Goal: Task Accomplishment & Management: Manage account settings

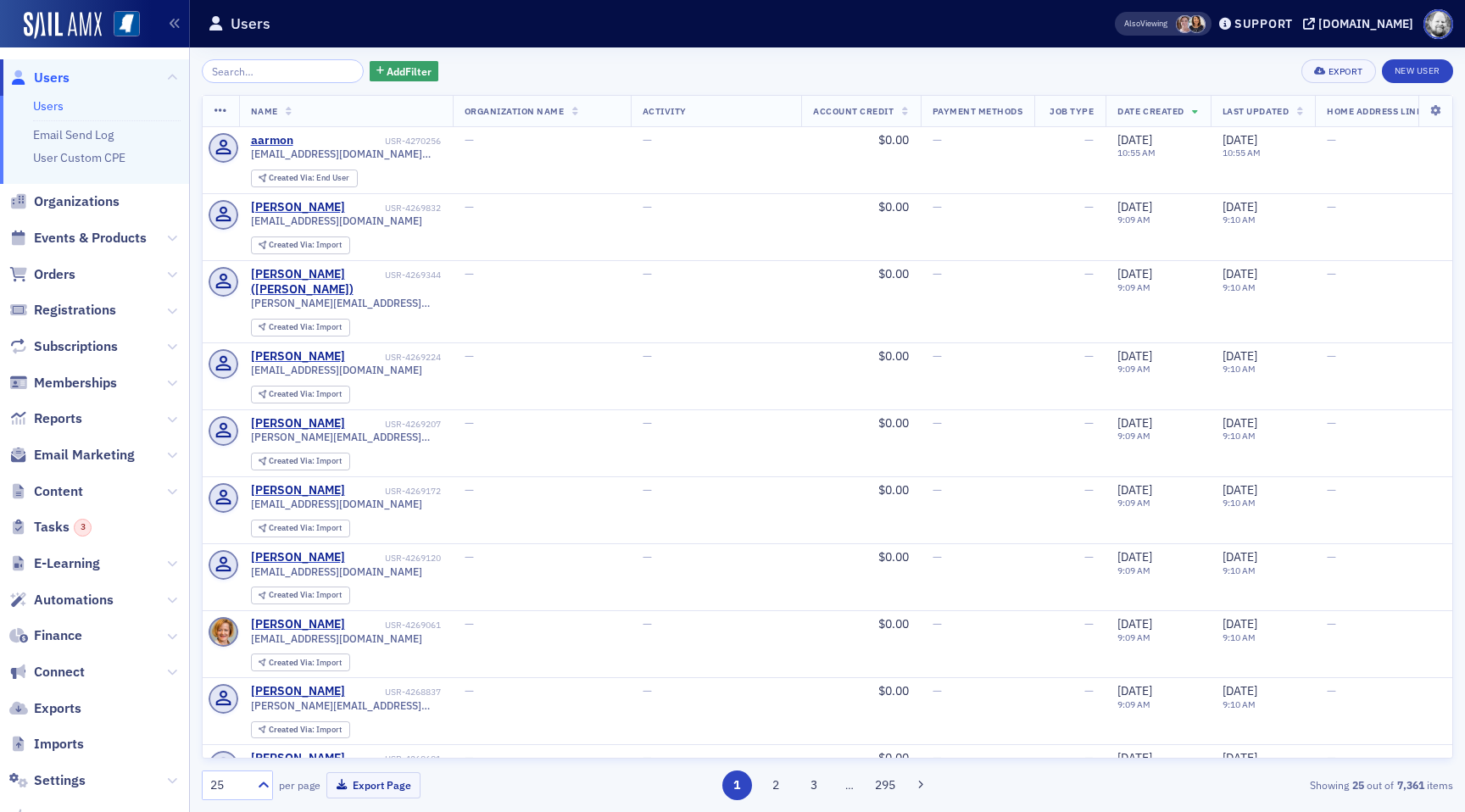
click at [67, 367] on span "Memberships" at bounding box center [94, 382] width 189 height 37
click at [67, 382] on span "Memberships" at bounding box center [75, 383] width 83 height 19
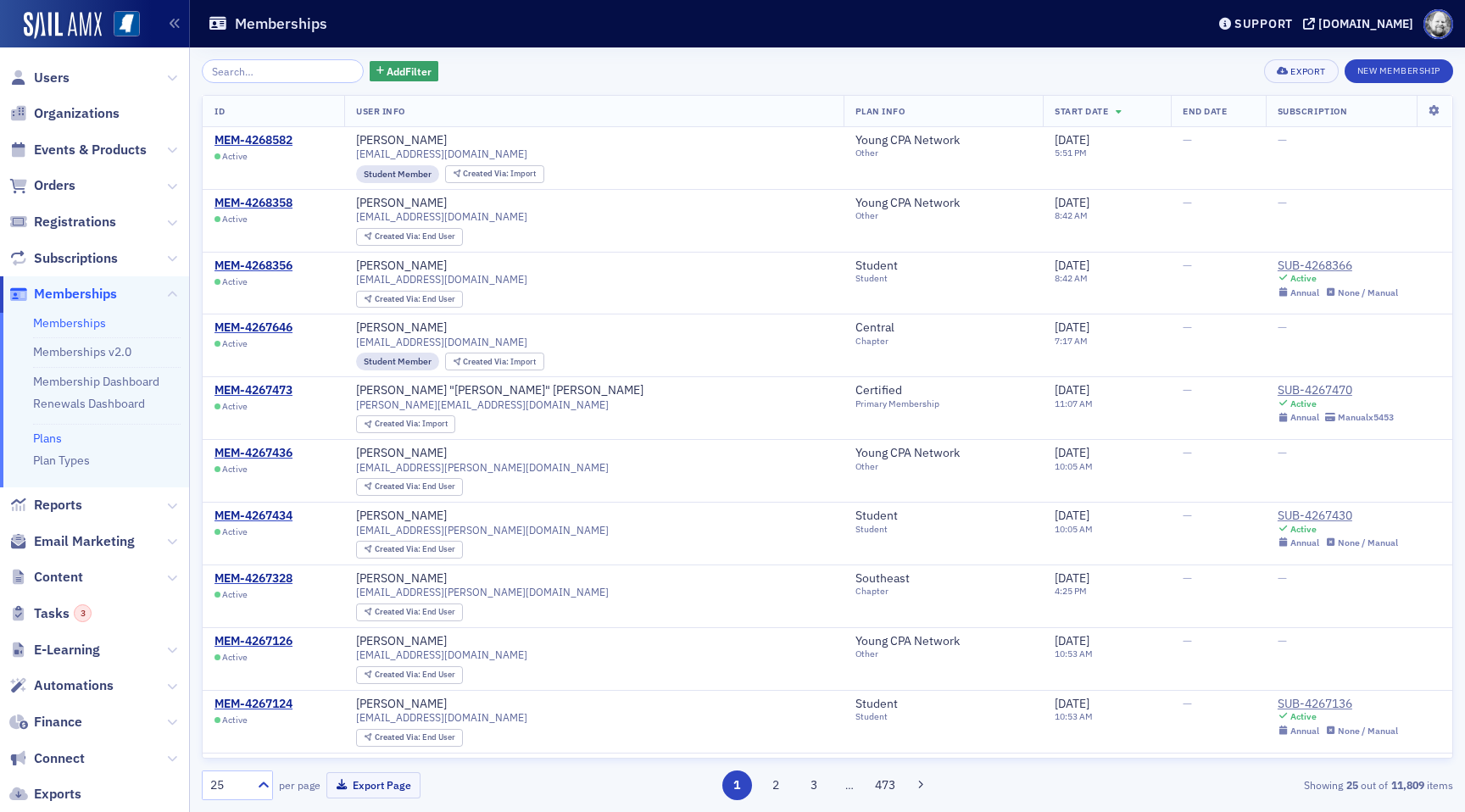
click at [53, 433] on link "Plans" at bounding box center [47, 438] width 29 height 15
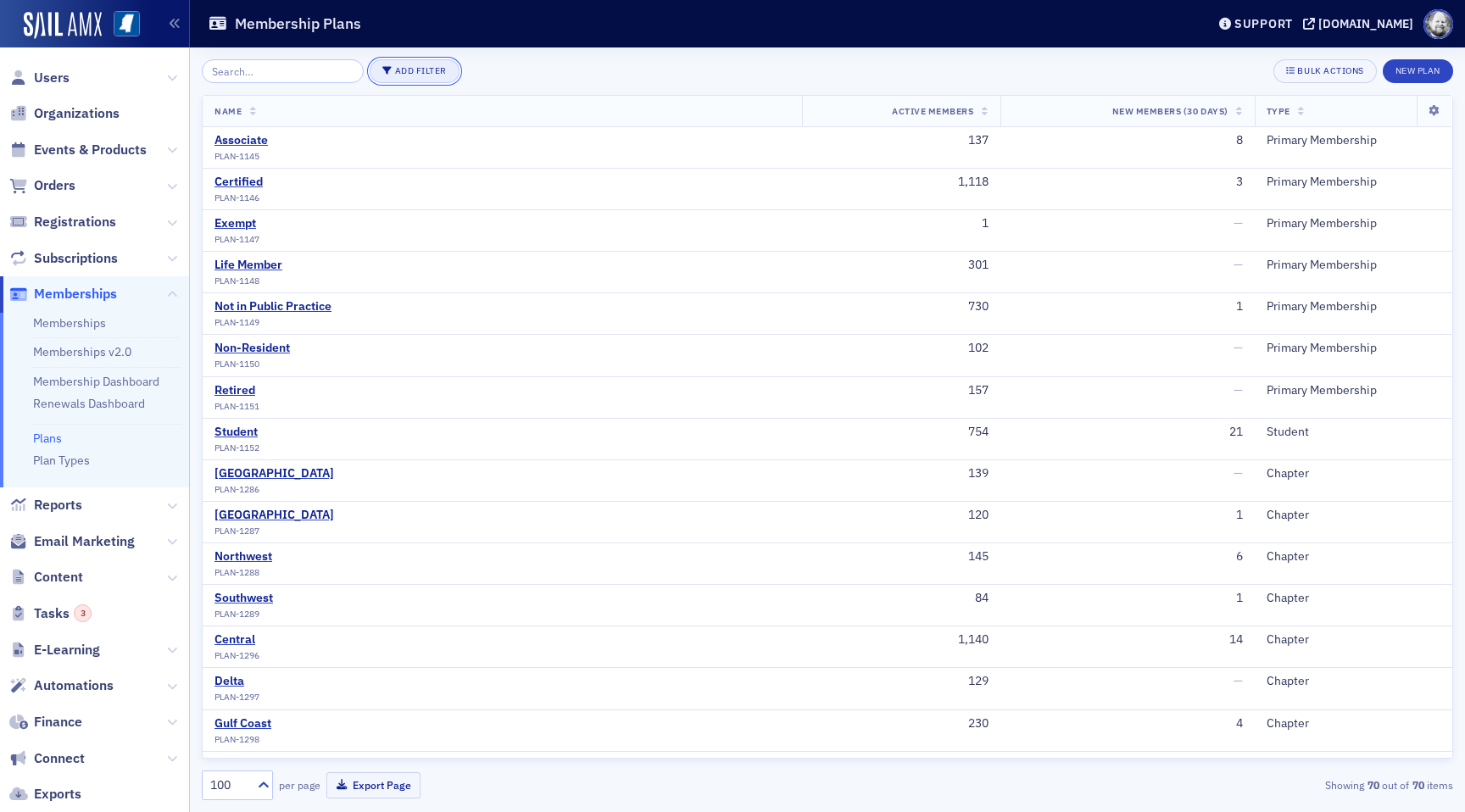
click at [413, 62] on button "Add Filter" at bounding box center [414, 71] width 89 height 24
click at [467, 62] on button "Plan Type" at bounding box center [475, 71] width 70 height 27
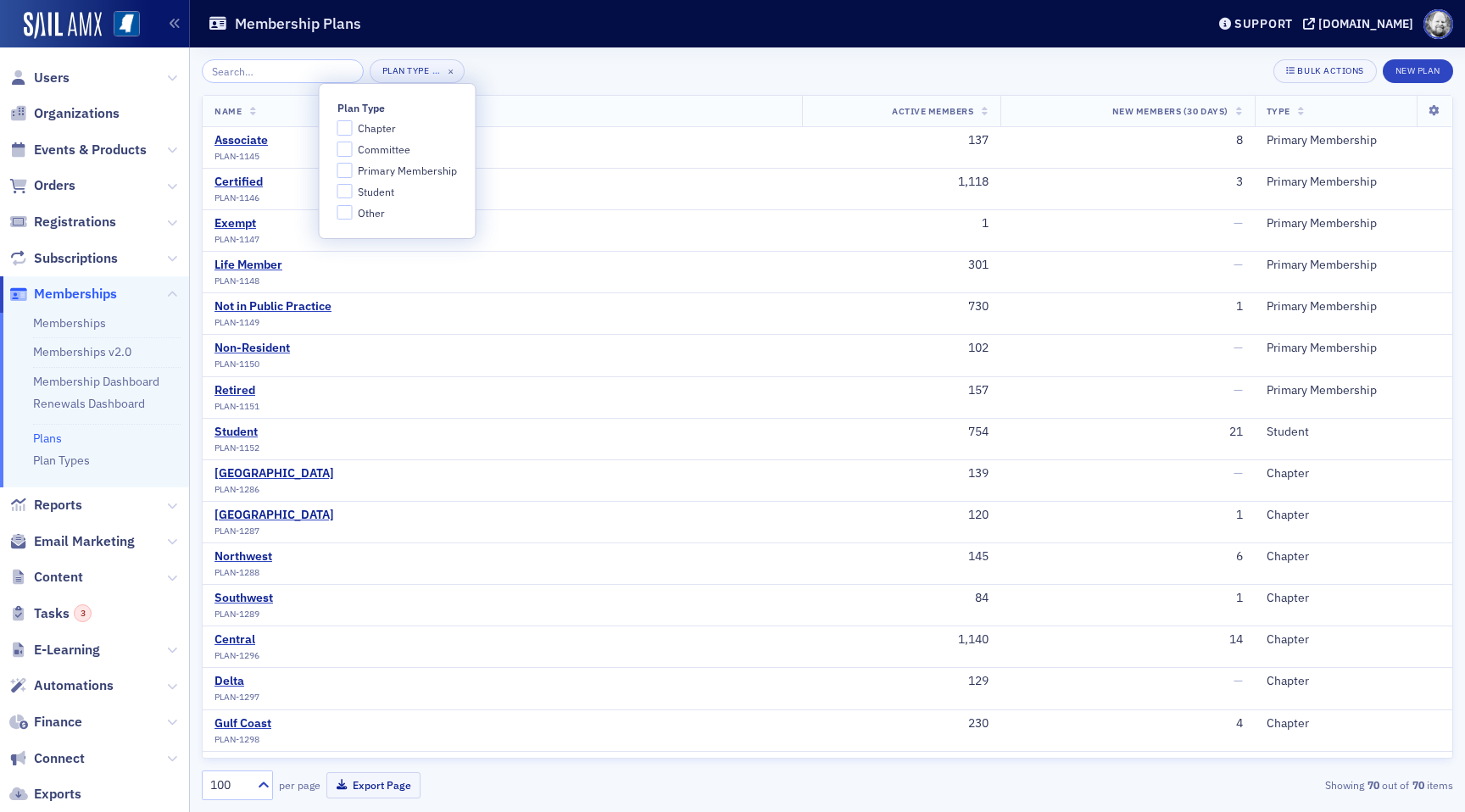
click at [374, 121] on span "Chapter" at bounding box center [376, 128] width 39 height 14
click at [353, 121] on input "Chapter" at bounding box center [345, 128] width 15 height 15
checkbox input "true"
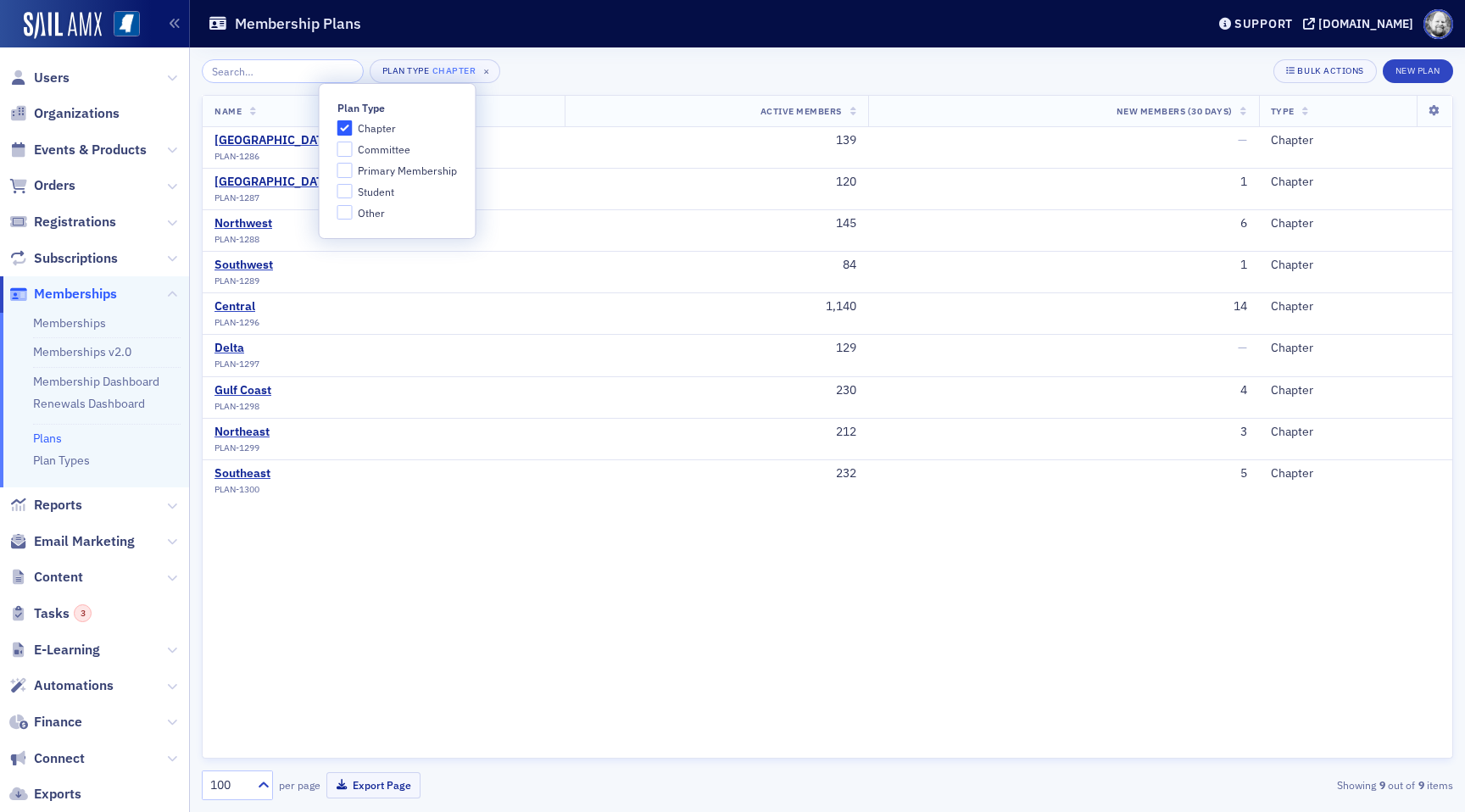
click at [525, 80] on div "Plan Type Chapter × Bulk Actions New Plan" at bounding box center [827, 71] width 1251 height 24
click at [272, 143] on div "[GEOGRAPHIC_DATA]" at bounding box center [274, 140] width 119 height 15
click at [252, 132] on td "North Central PLAN-1286" at bounding box center [383, 148] width 362 height 41
click at [252, 137] on div "[GEOGRAPHIC_DATA]" at bounding box center [274, 140] width 119 height 15
